Goal: Task Accomplishment & Management: Use online tool/utility

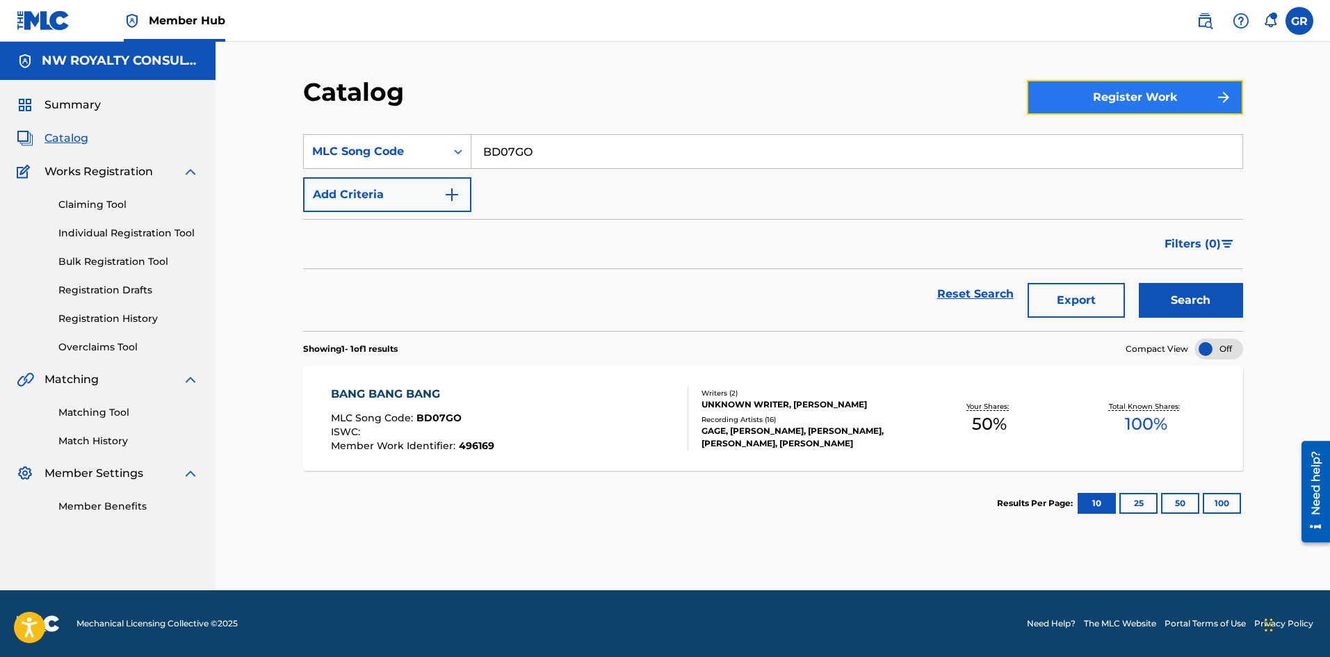
click at [1094, 96] on button "Register Work" at bounding box center [1135, 97] width 216 height 35
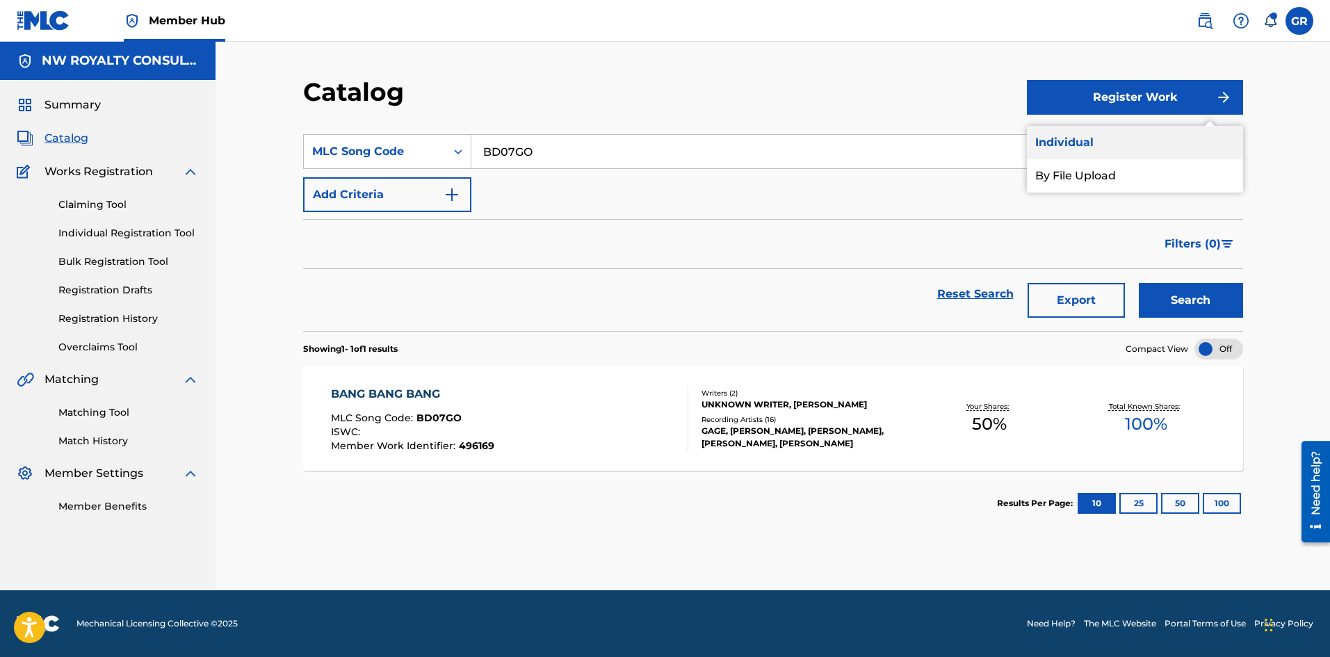
click at [1077, 149] on link "Individual" at bounding box center [1135, 142] width 216 height 33
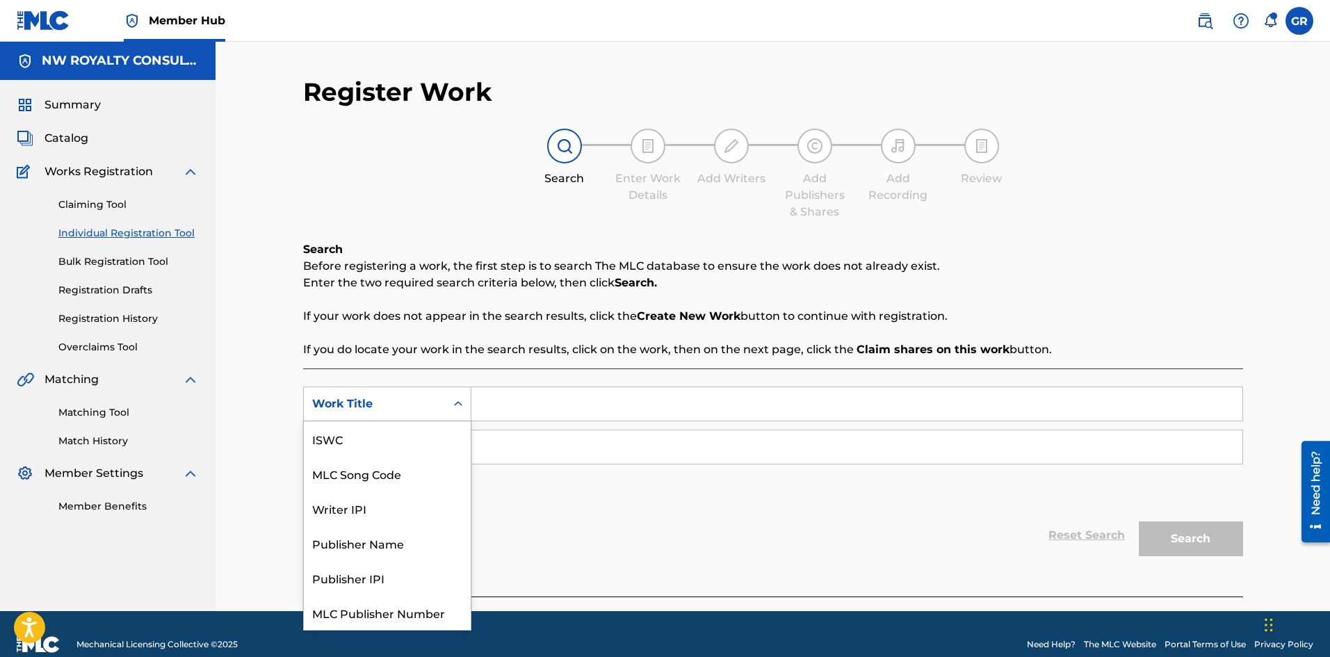
click at [444, 394] on div "Work Title" at bounding box center [375, 404] width 142 height 26
click at [379, 438] on div "MLC Song Code" at bounding box center [387, 438] width 167 height 35
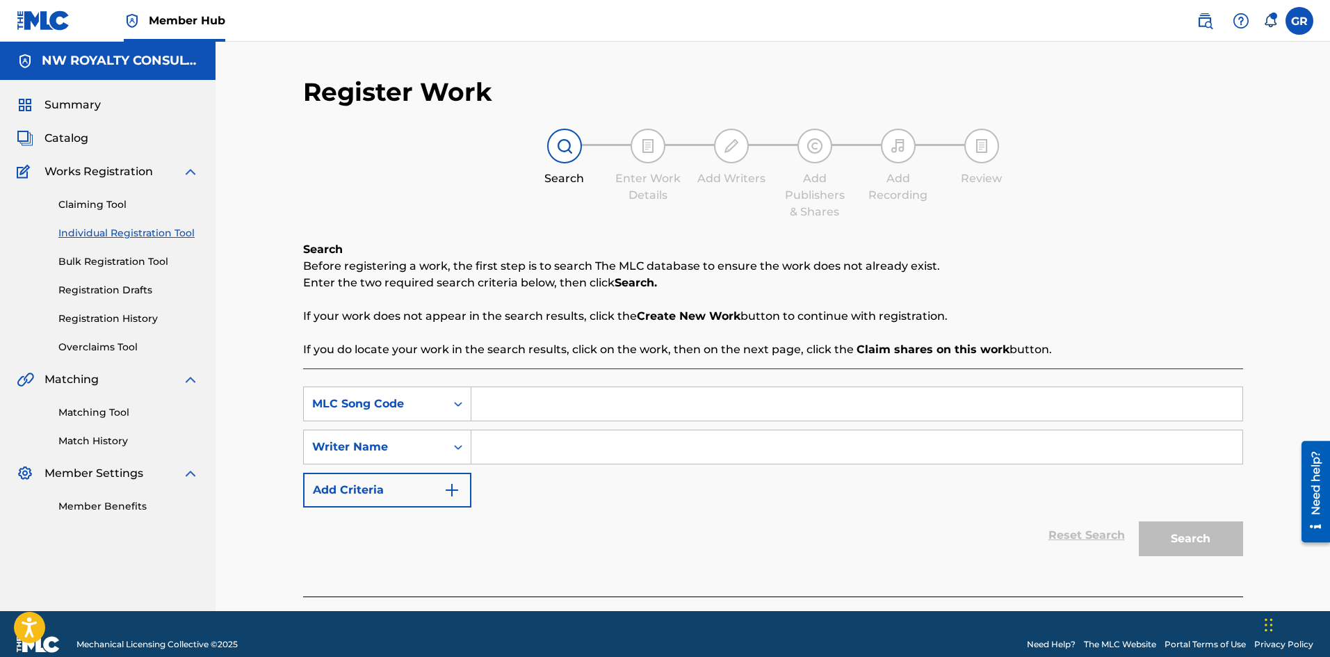
click at [513, 405] on input "Search Form" at bounding box center [856, 403] width 771 height 33
paste input "MO1H1K"
type input "MO1H1K"
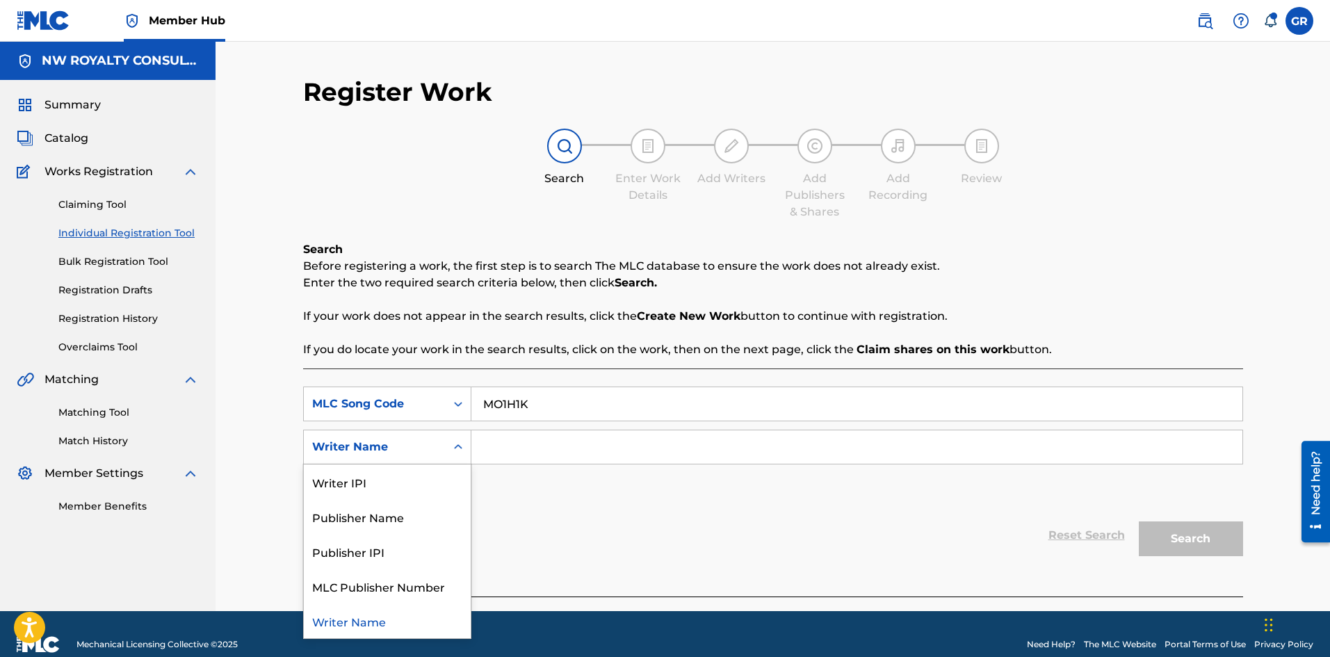
click at [410, 447] on div "Writer Name" at bounding box center [374, 447] width 125 height 17
click at [517, 446] on input "Search Form" at bounding box center [856, 446] width 771 height 33
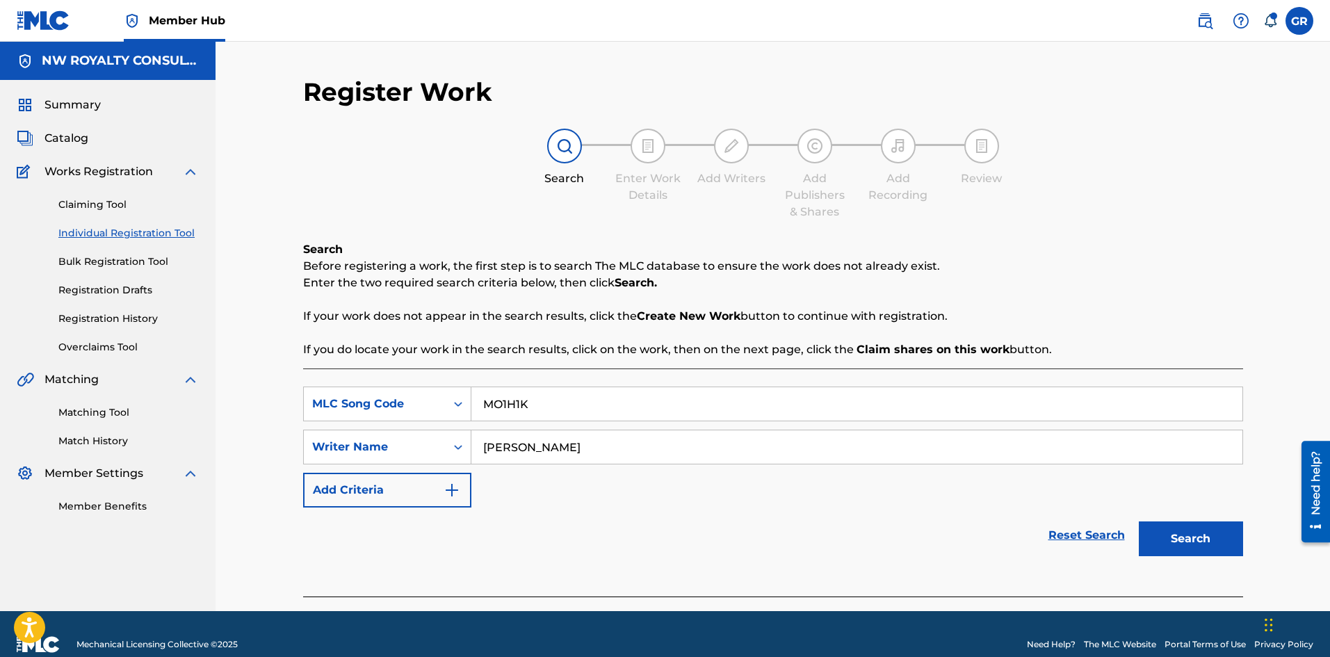
type input "[PERSON_NAME]"
click at [1138, 521] on button "Search" at bounding box center [1190, 538] width 104 height 35
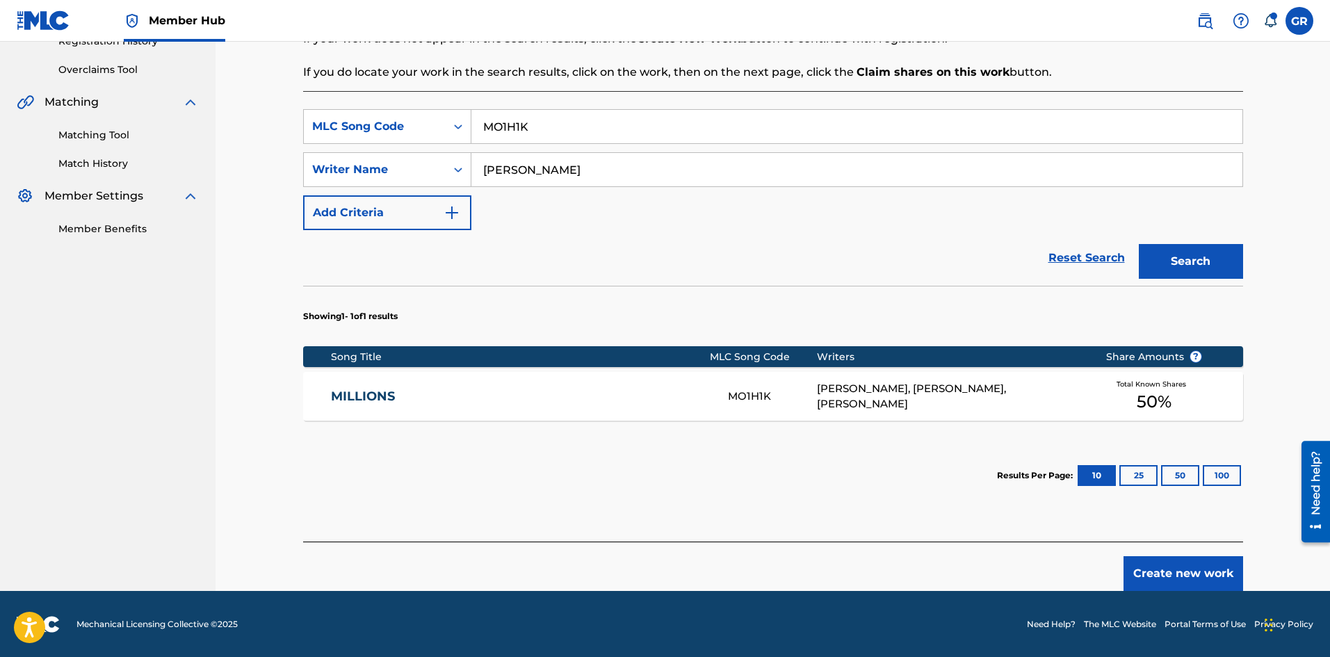
scroll to position [278, 0]
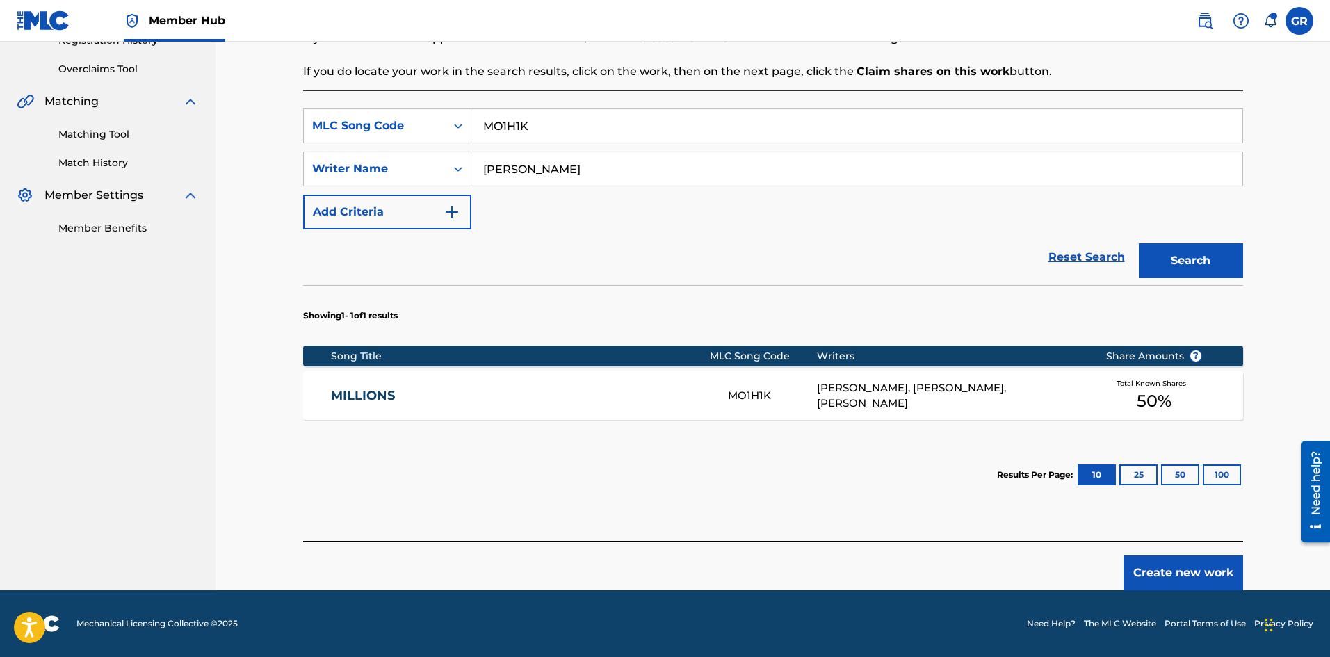
click at [375, 393] on link "MILLIONS" at bounding box center [520, 396] width 378 height 16
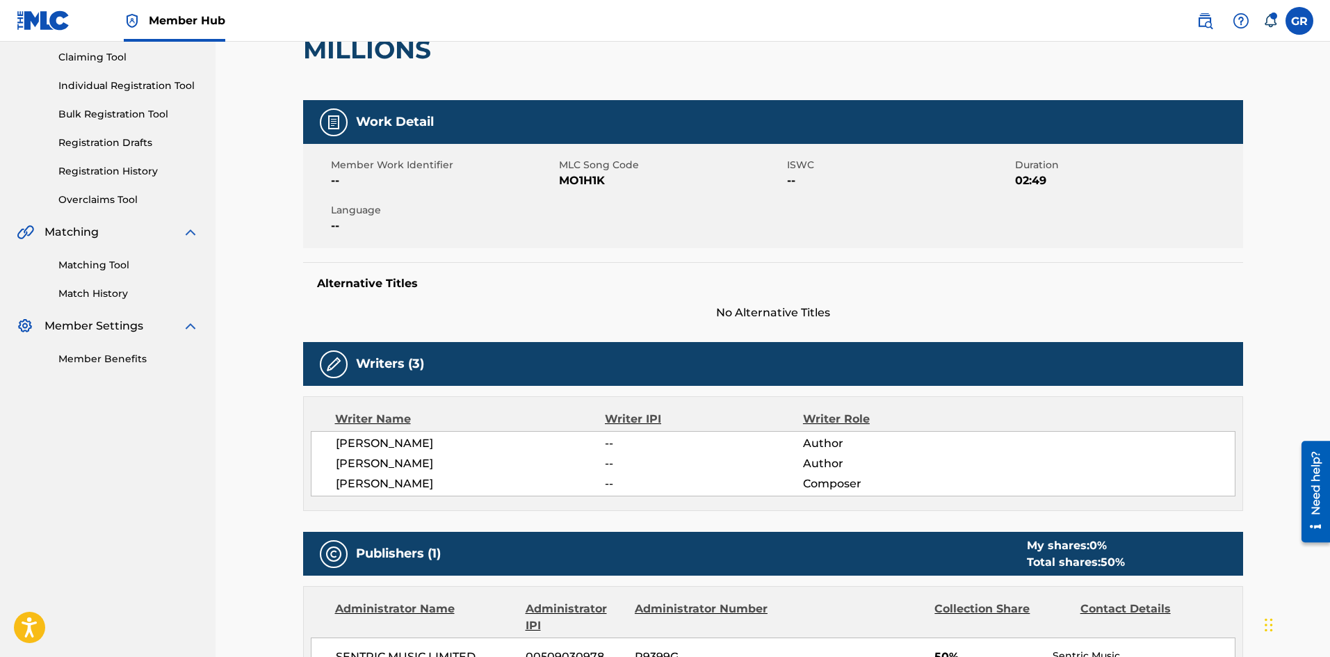
scroll to position [140, 0]
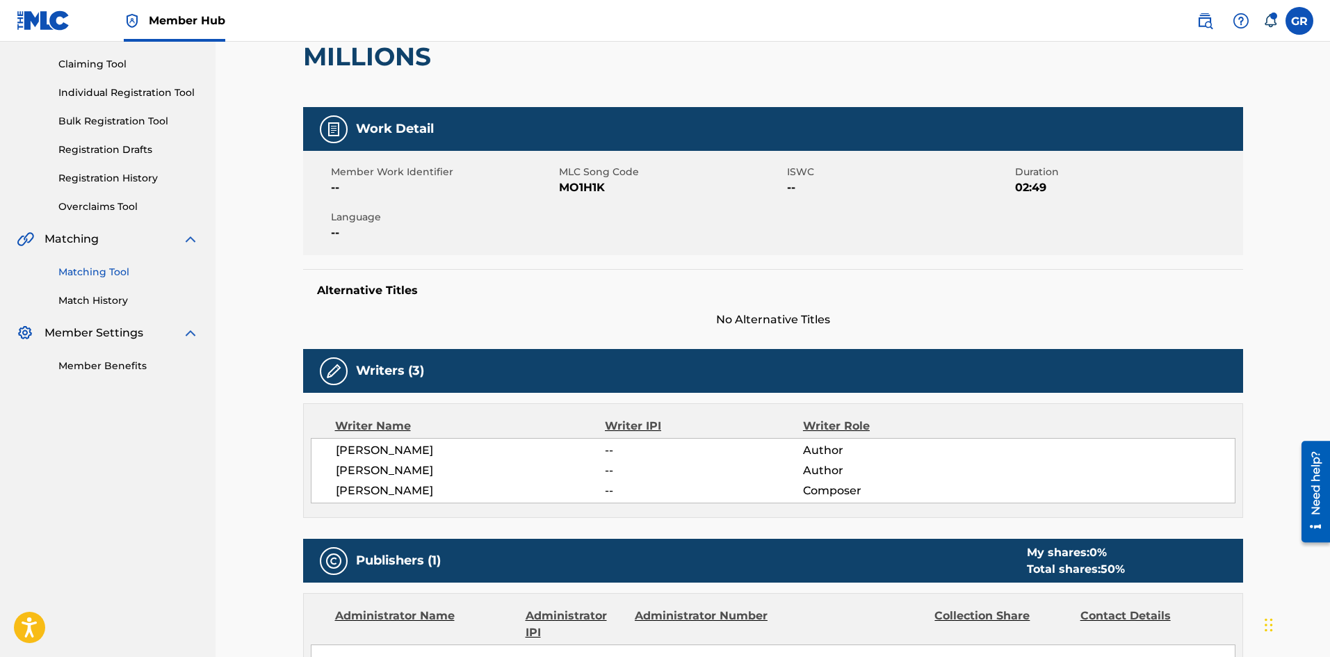
click at [101, 270] on link "Matching Tool" at bounding box center [128, 272] width 140 height 15
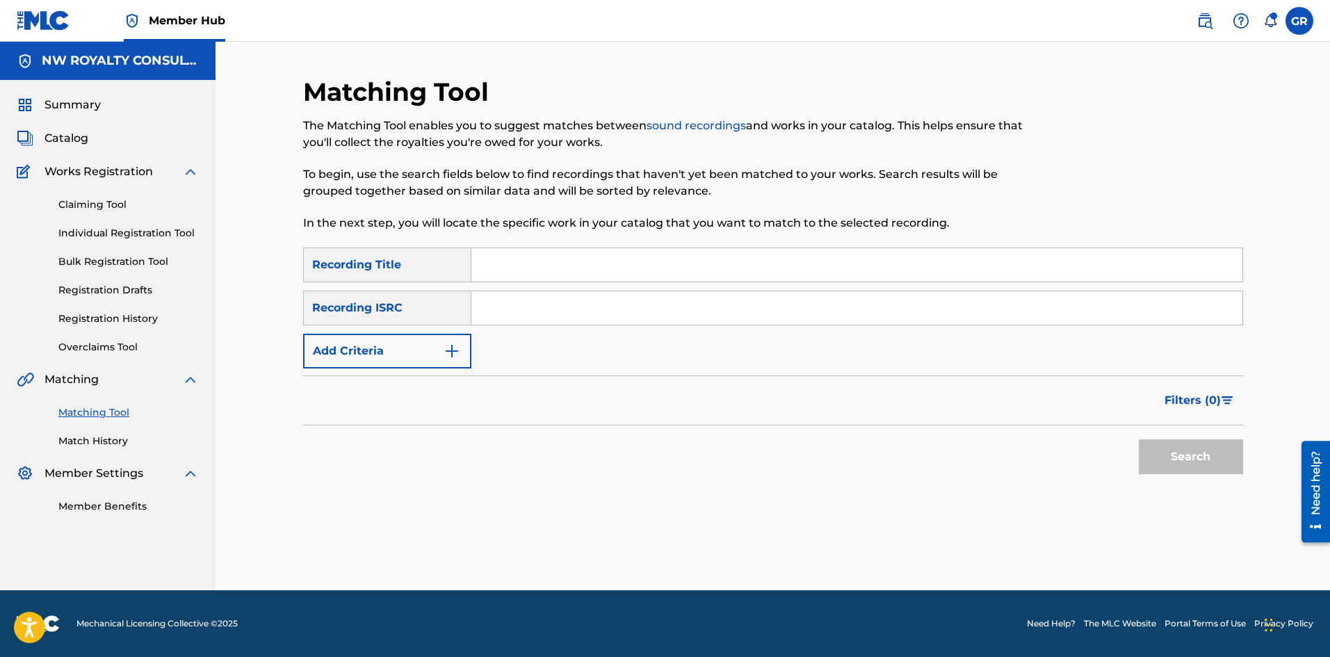
click at [522, 261] on input "Search Form" at bounding box center [856, 264] width 771 height 33
paste input "MO1H1K"
drag, startPoint x: 560, startPoint y: 275, endPoint x: 425, endPoint y: 258, distance: 135.9
click at [425, 258] on div "SearchWithCriteriacd869dac-f1d2-4231-8969-f8194957e0b9 Recording Title MO1H1K" at bounding box center [773, 264] width 940 height 35
type input "MILLIONS"
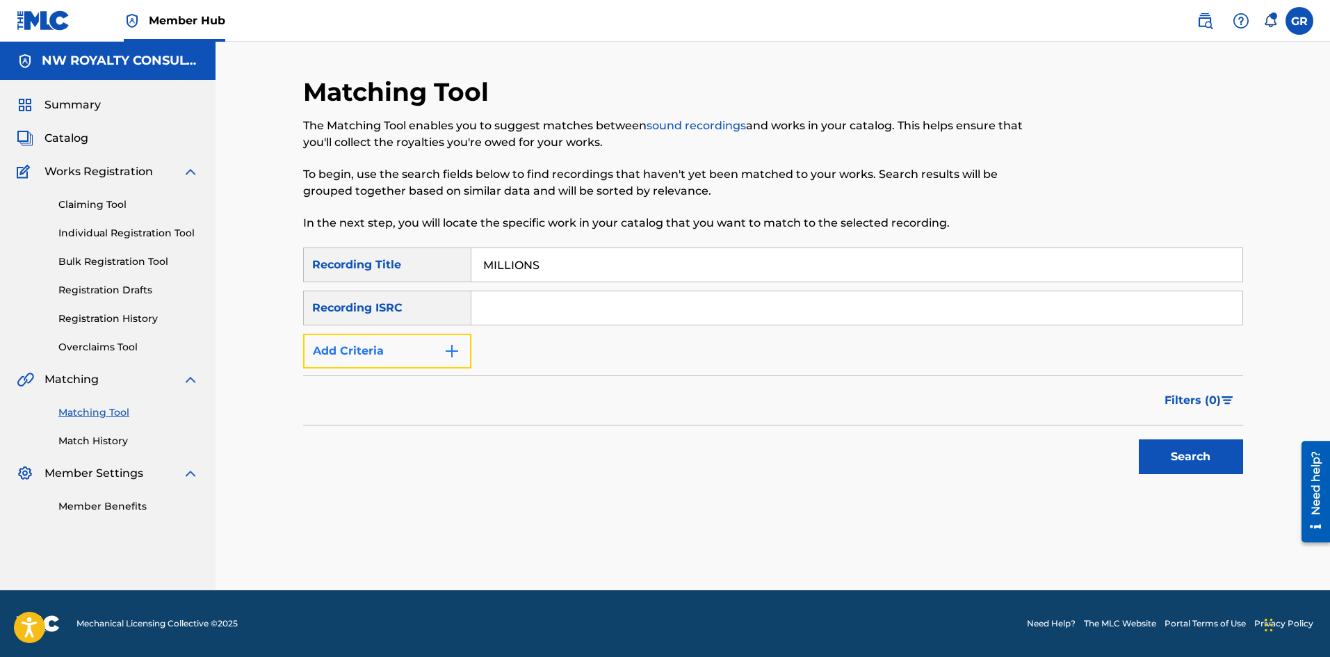
click at [444, 349] on img "Search Form" at bounding box center [451, 351] width 17 height 17
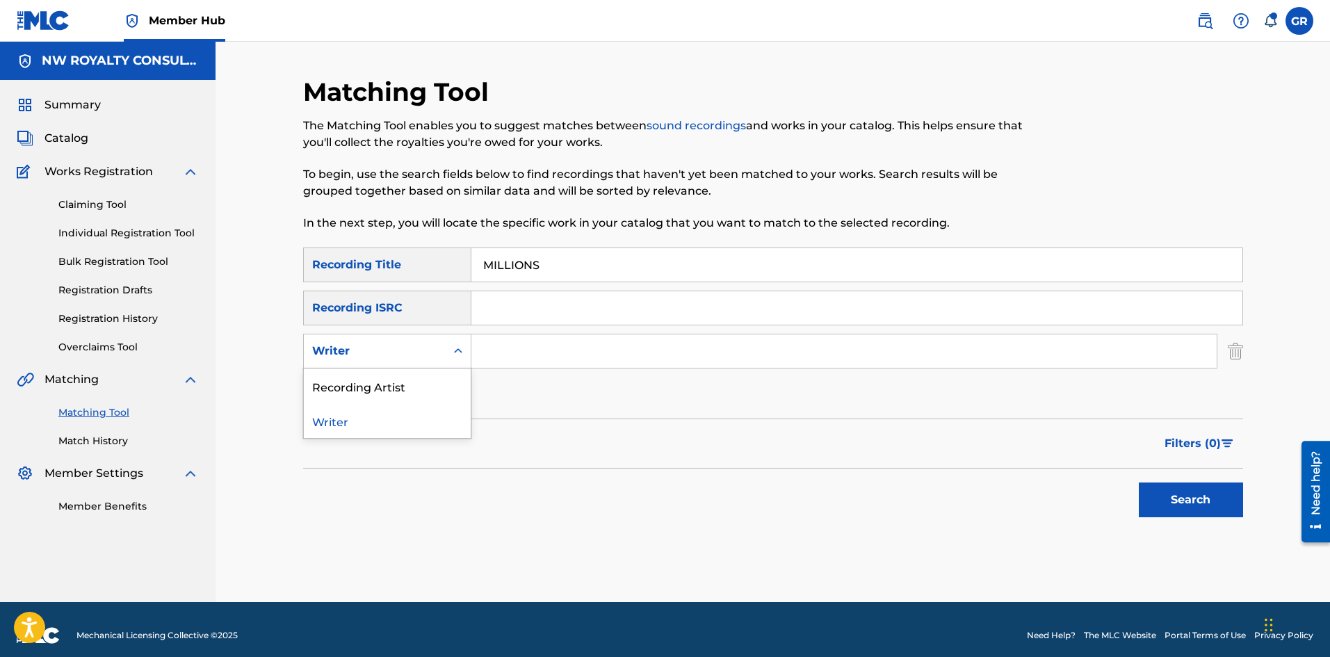
click at [444, 349] on div "Writer" at bounding box center [375, 351] width 142 height 26
click at [395, 388] on div "Recording Artist" at bounding box center [387, 385] width 167 height 35
click at [512, 352] on input "Search Form" at bounding box center [843, 350] width 745 height 33
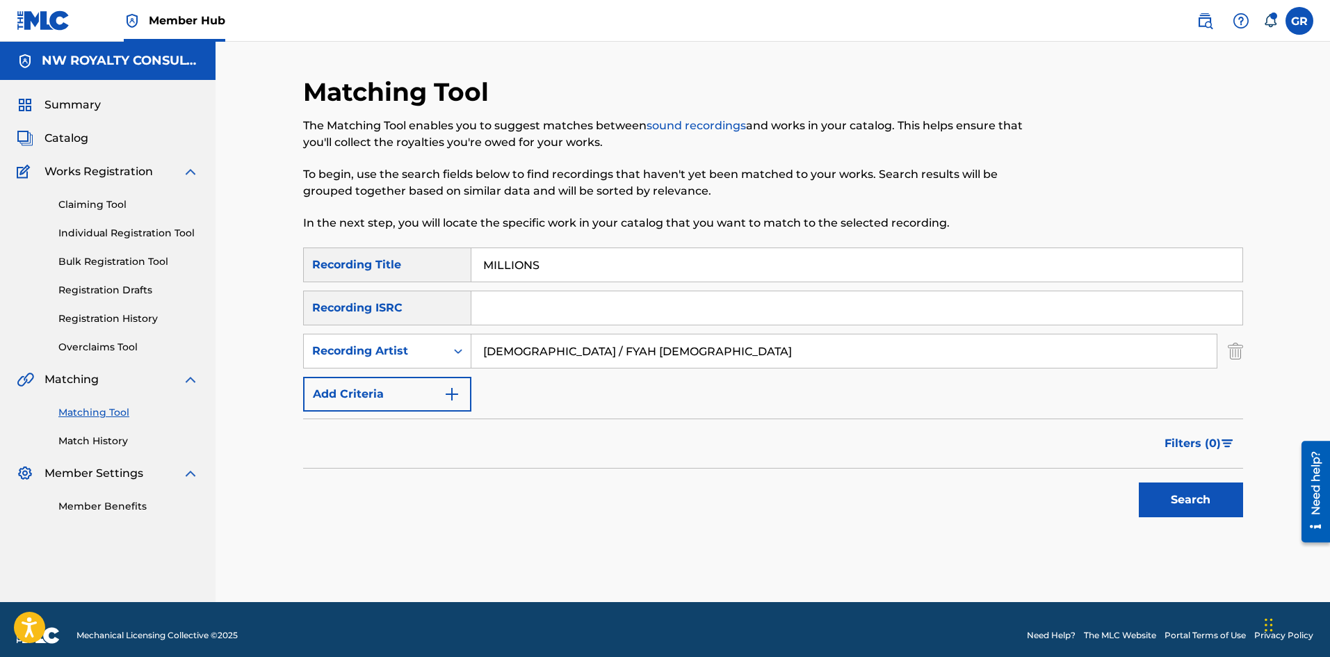
type input "[DEMOGRAPHIC_DATA] / FYAH [DEMOGRAPHIC_DATA]"
click at [1138, 482] on button "Search" at bounding box center [1190, 499] width 104 height 35
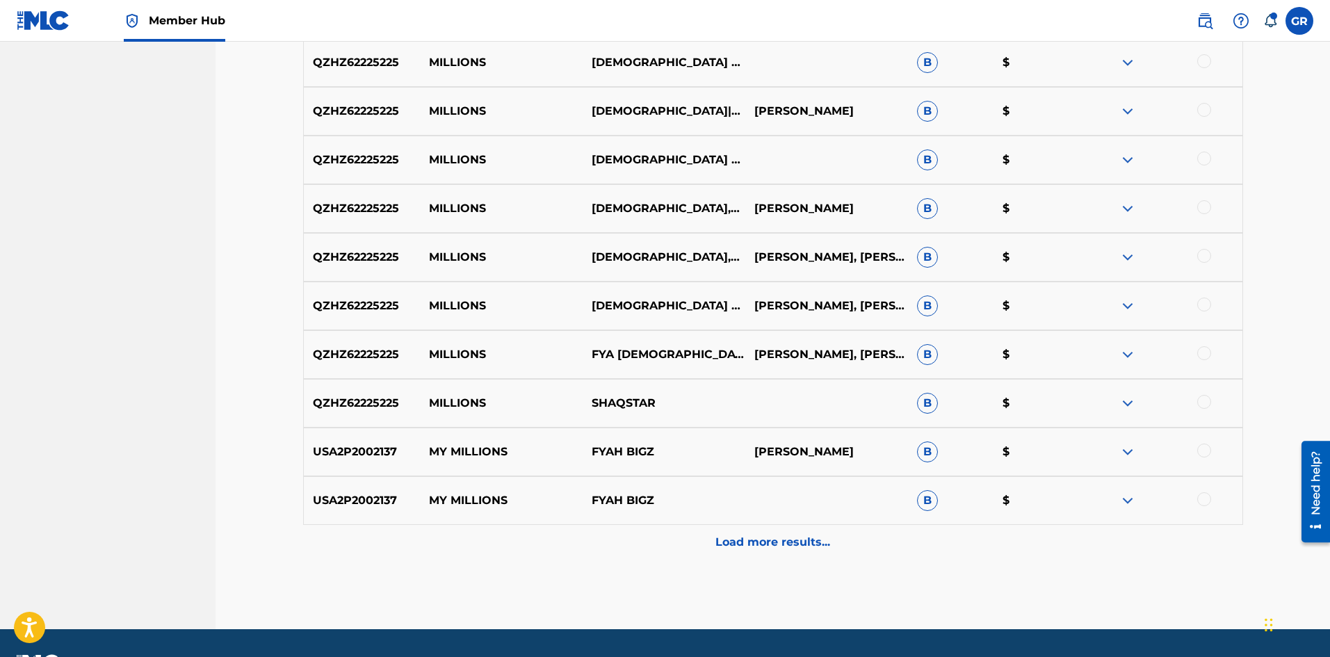
scroll to position [556, 0]
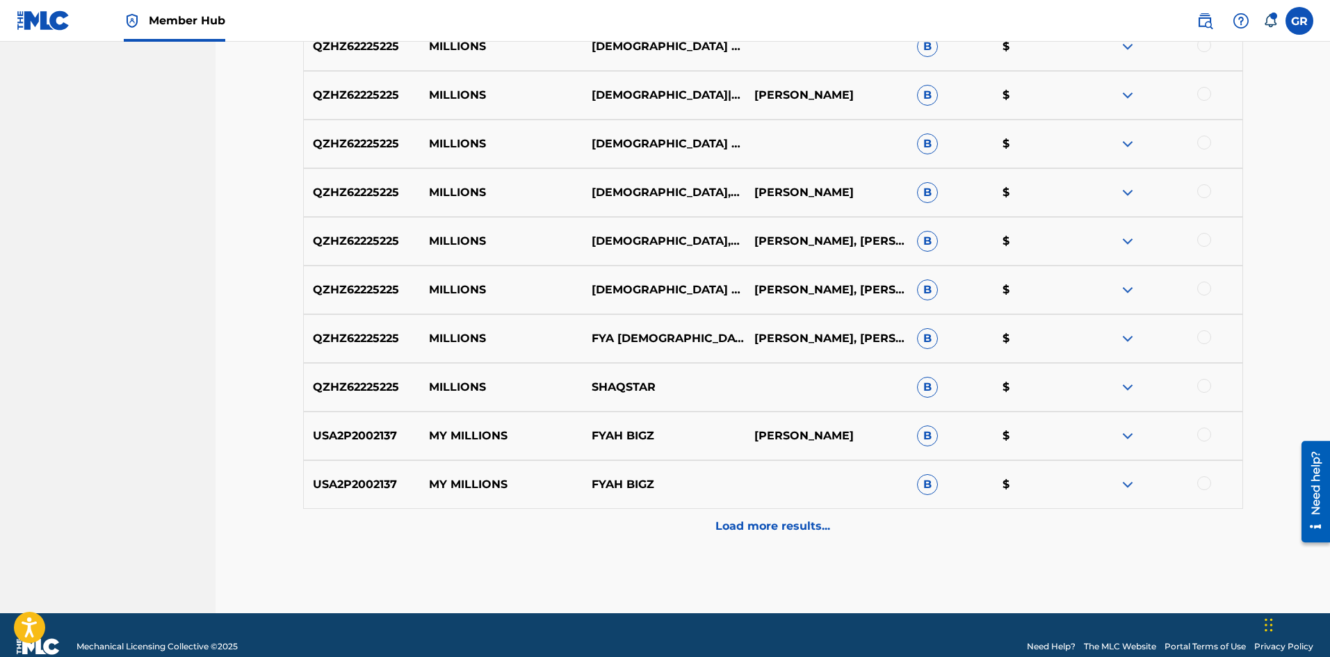
click at [363, 384] on p "QZHZ62225225" at bounding box center [362, 387] width 117 height 17
copy p "QZHZ62225225"
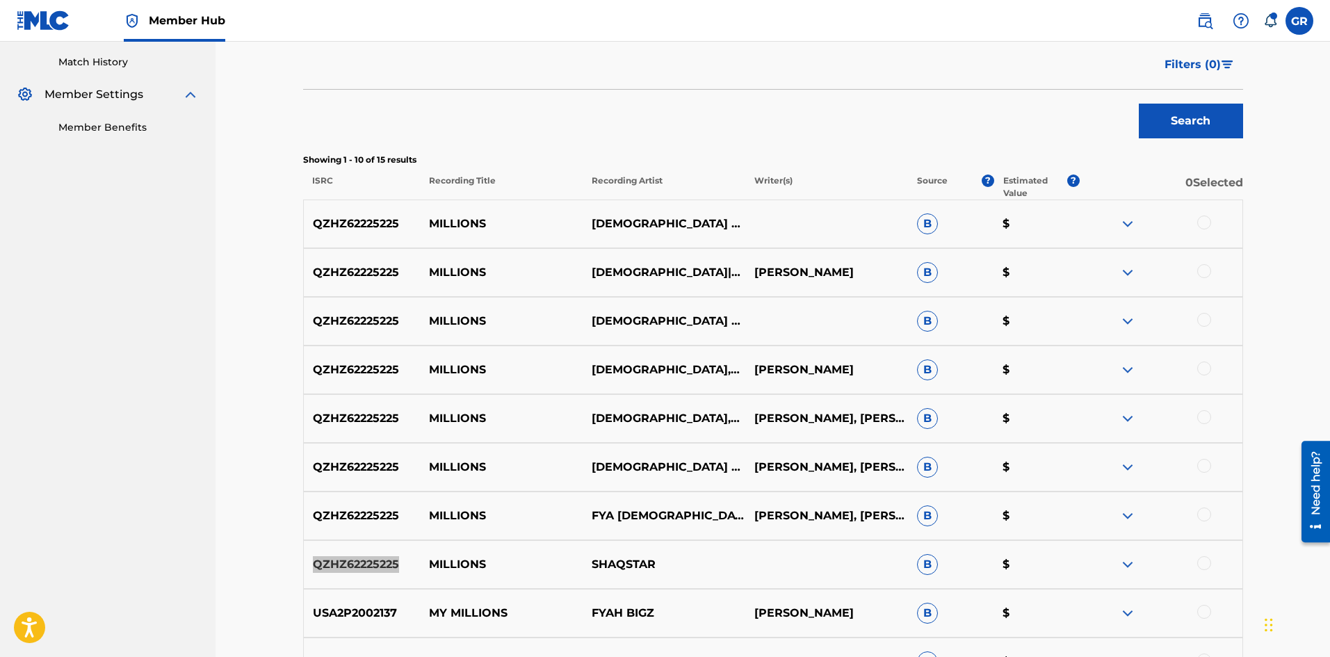
scroll to position [348, 0]
